Goal: Task Accomplishment & Management: Manage account settings

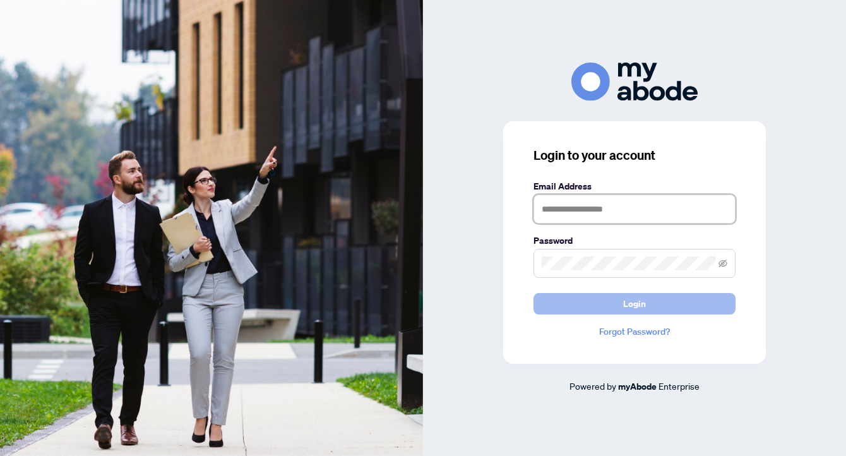
type input "**********"
click at [620, 303] on button "Login" at bounding box center [635, 303] width 202 height 21
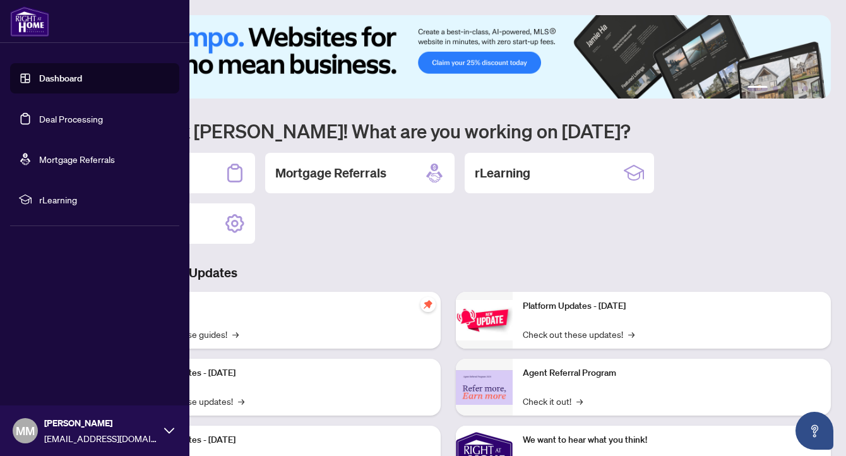
click at [42, 80] on link "Dashboard" at bounding box center [60, 78] width 43 height 11
click at [47, 118] on link "Deal Processing" at bounding box center [71, 118] width 64 height 11
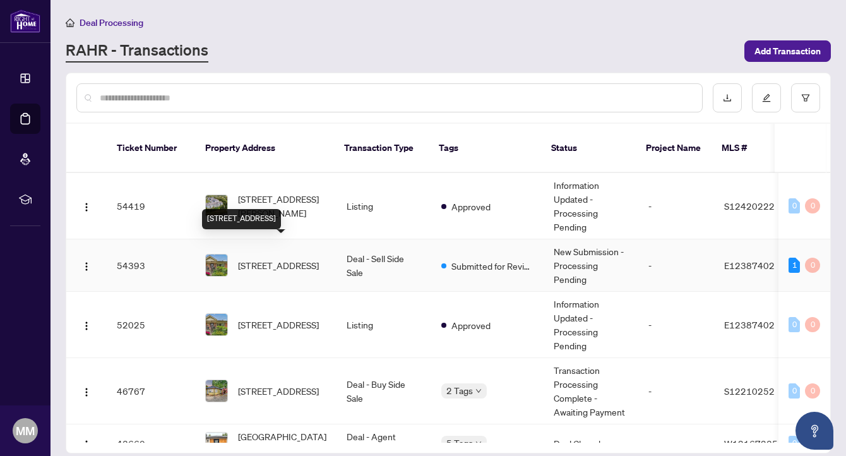
click at [246, 258] on span "[STREET_ADDRESS]" at bounding box center [278, 265] width 81 height 14
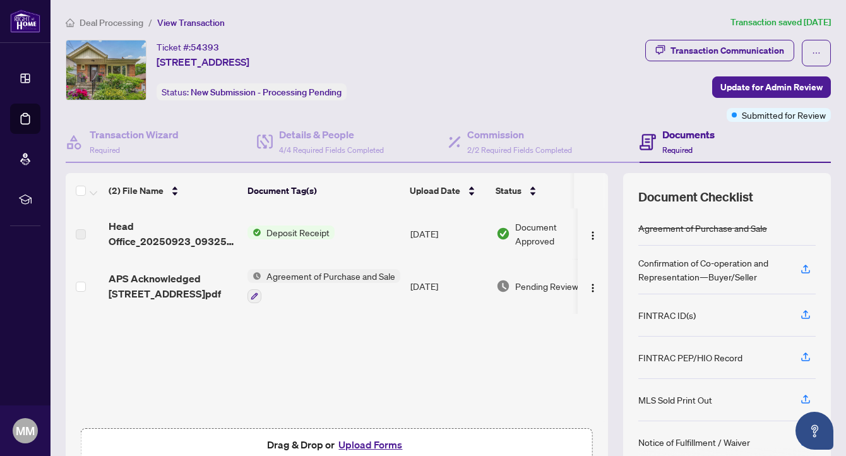
click at [268, 230] on span "Deposit Receipt" at bounding box center [297, 232] width 73 height 14
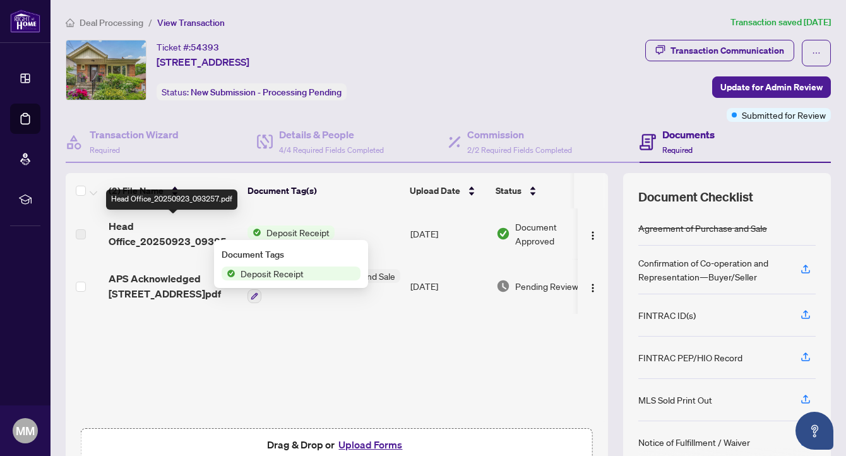
click at [176, 238] on span "Head Office_20250923_093257.pdf" at bounding box center [173, 234] width 129 height 30
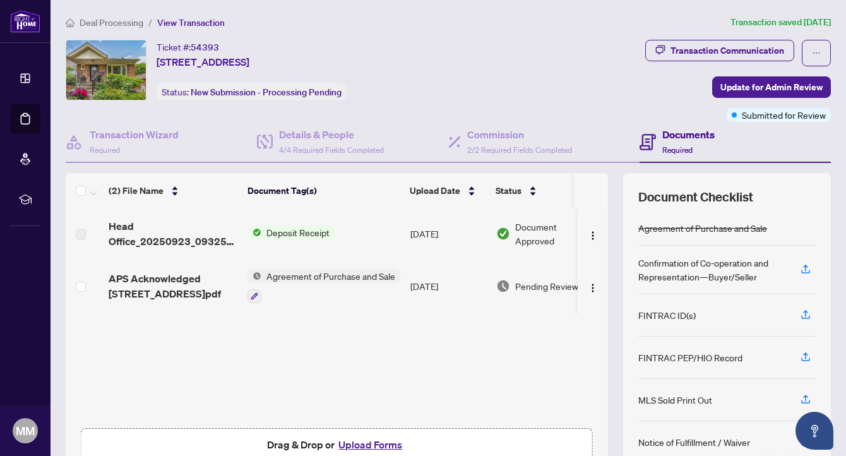
click at [273, 229] on span "Deposit Receipt" at bounding box center [297, 232] width 73 height 14
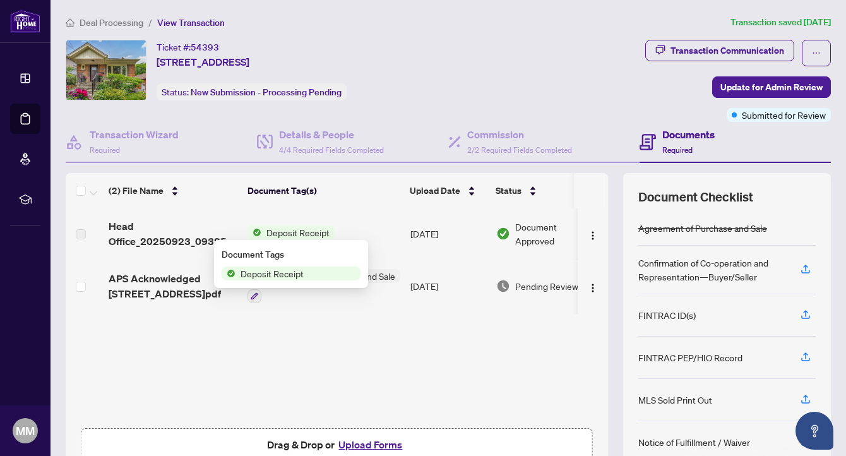
click at [271, 272] on span "Deposit Receipt" at bounding box center [272, 274] width 73 height 14
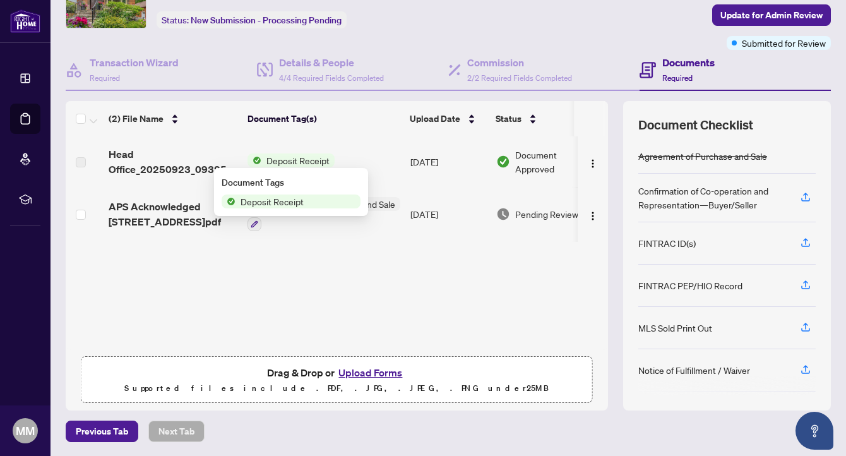
click at [354, 368] on button "Upload Forms" at bounding box center [370, 372] width 71 height 16
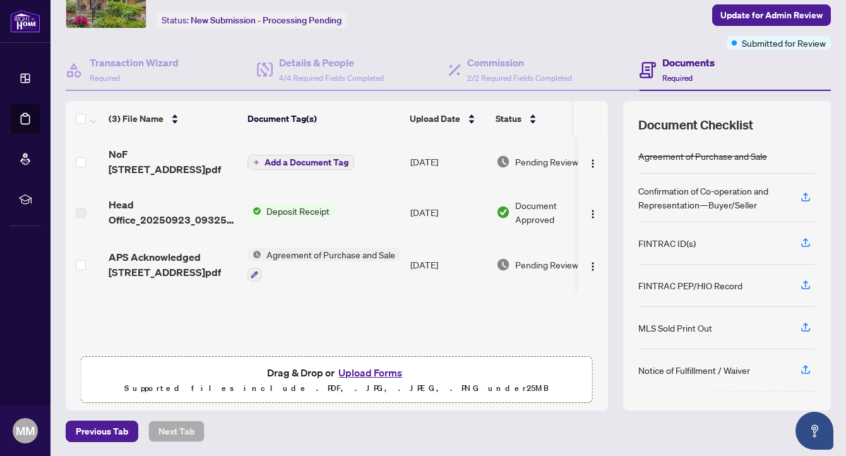
click at [285, 158] on span "Add a Document Tag" at bounding box center [307, 162] width 84 height 9
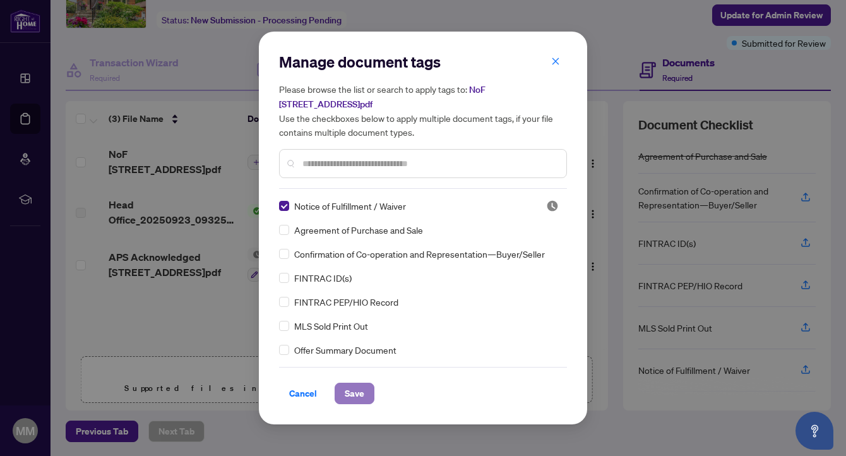
click at [356, 394] on span "Save" at bounding box center [355, 393] width 20 height 20
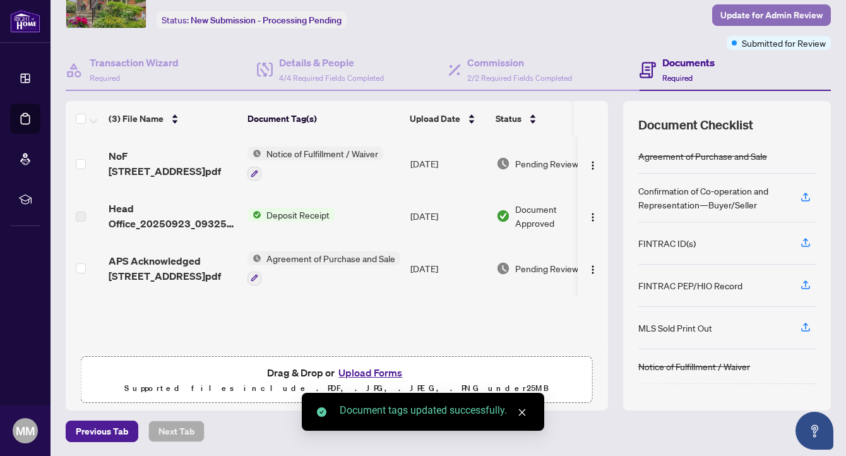
click at [764, 16] on span "Update for Admin Review" at bounding box center [772, 15] width 102 height 20
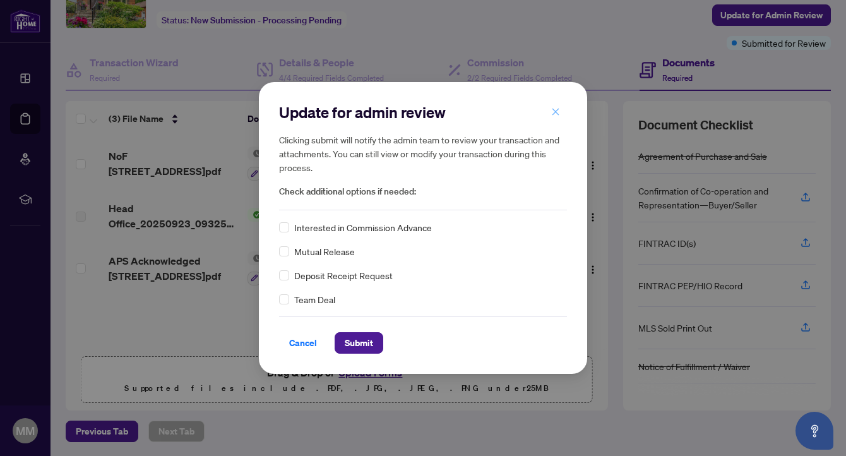
click at [559, 112] on icon "close" at bounding box center [555, 111] width 9 height 9
